Goal: Navigation & Orientation: Go to known website

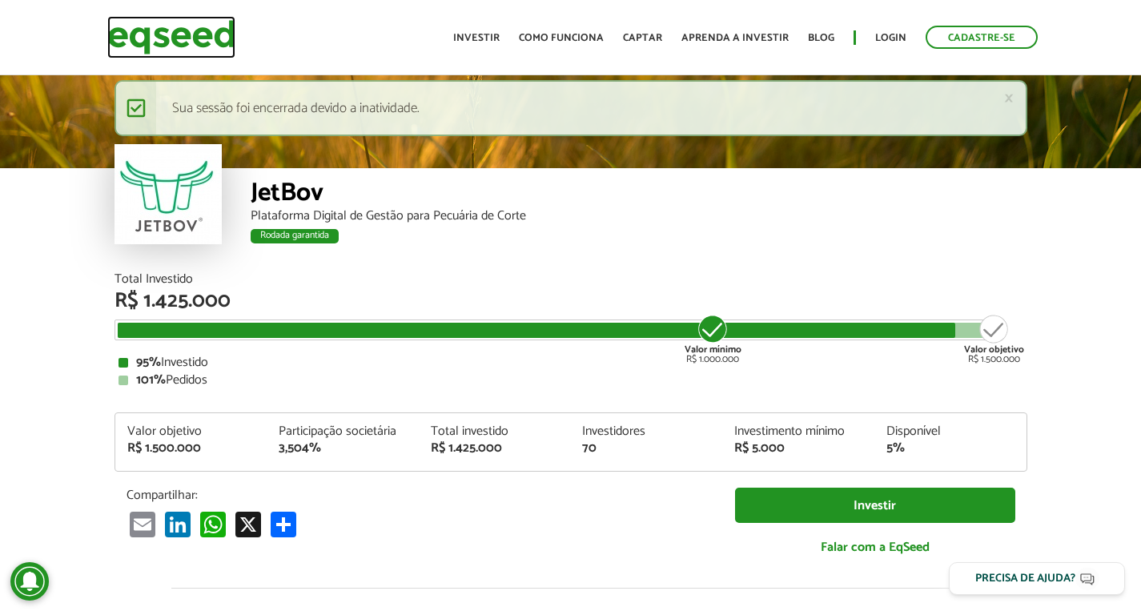
click at [157, 36] on img at bounding box center [171, 37] width 128 height 42
